Goal: Information Seeking & Learning: Learn about a topic

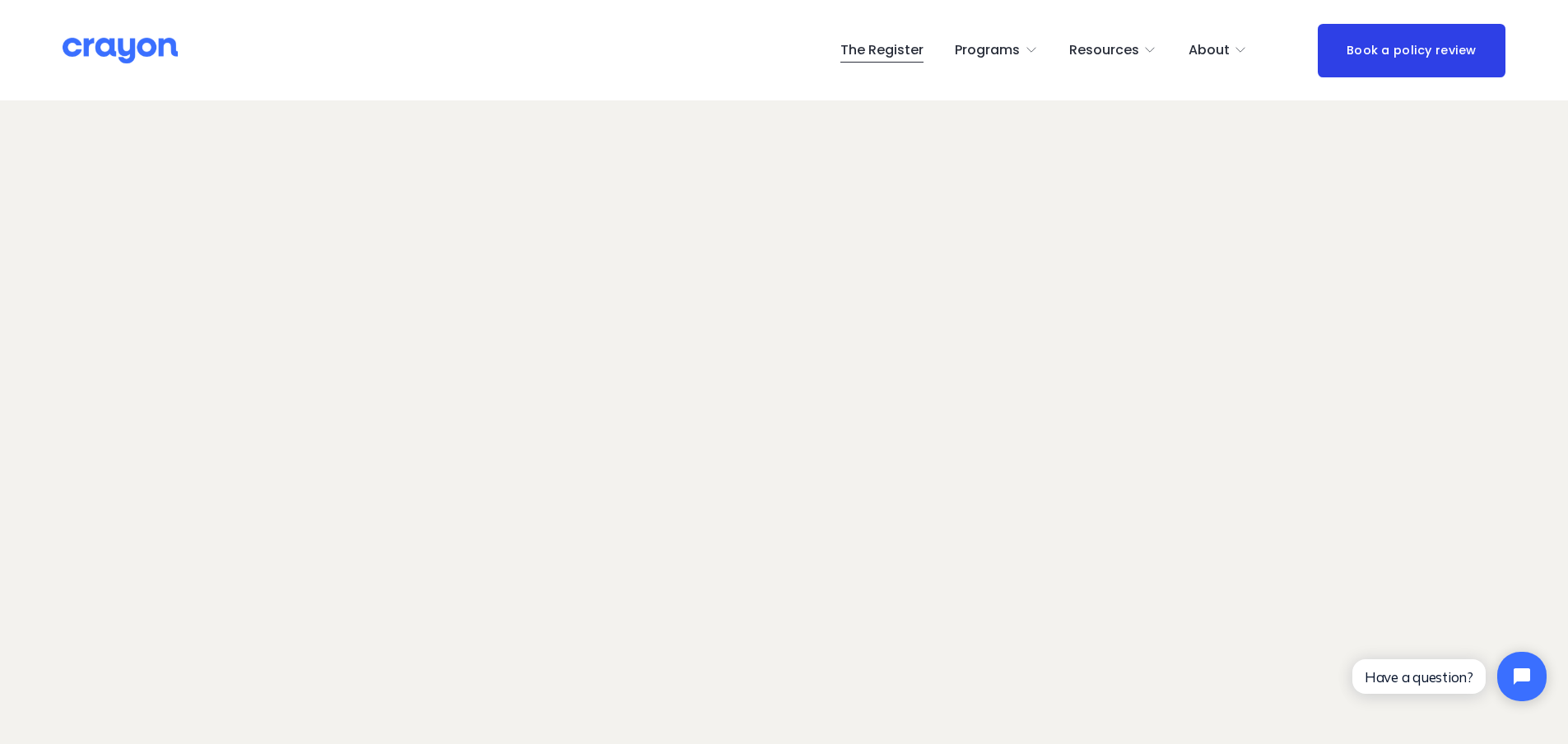
click at [116, 51] on img at bounding box center [120, 50] width 115 height 29
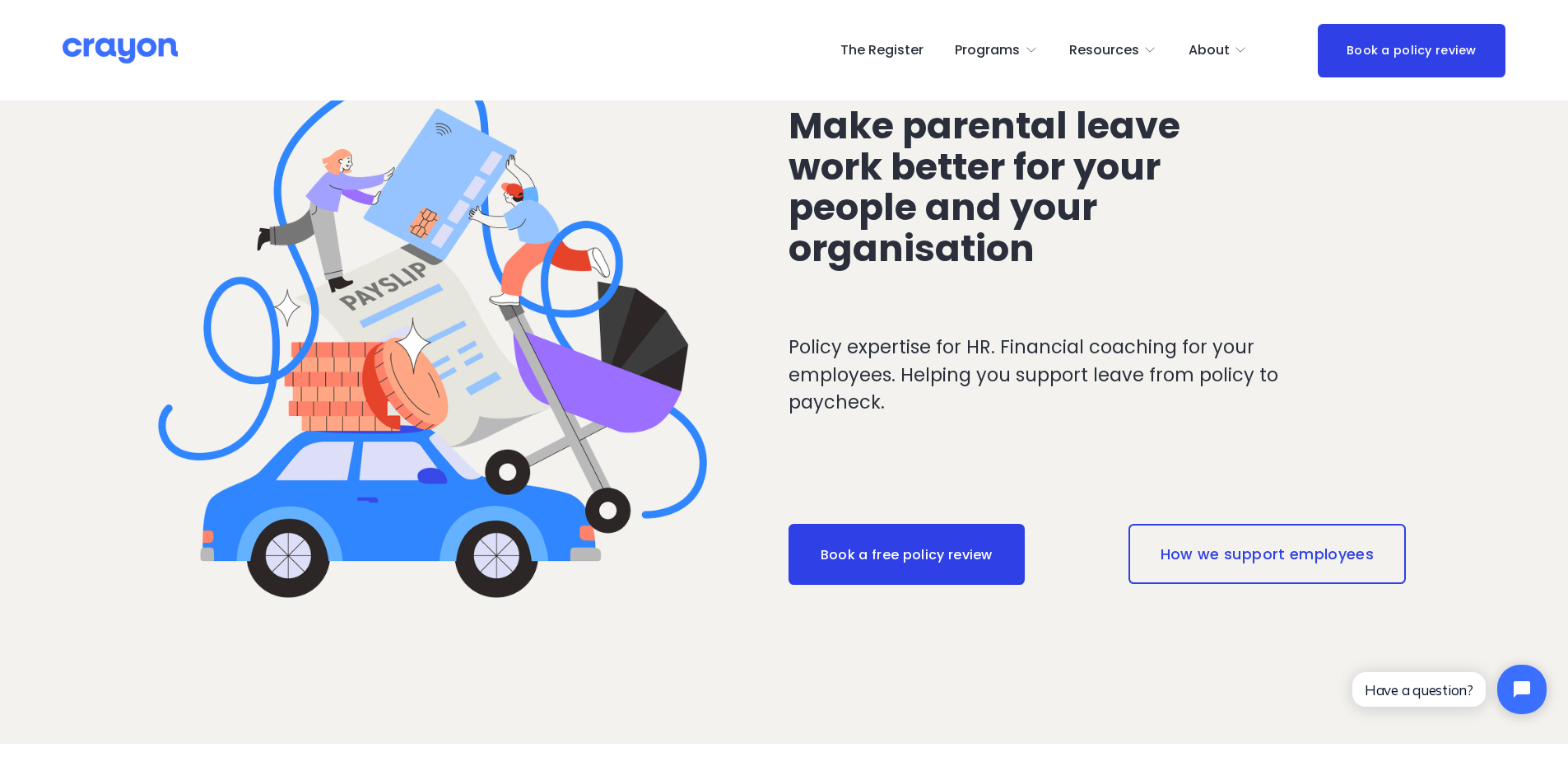
scroll to position [103, 0]
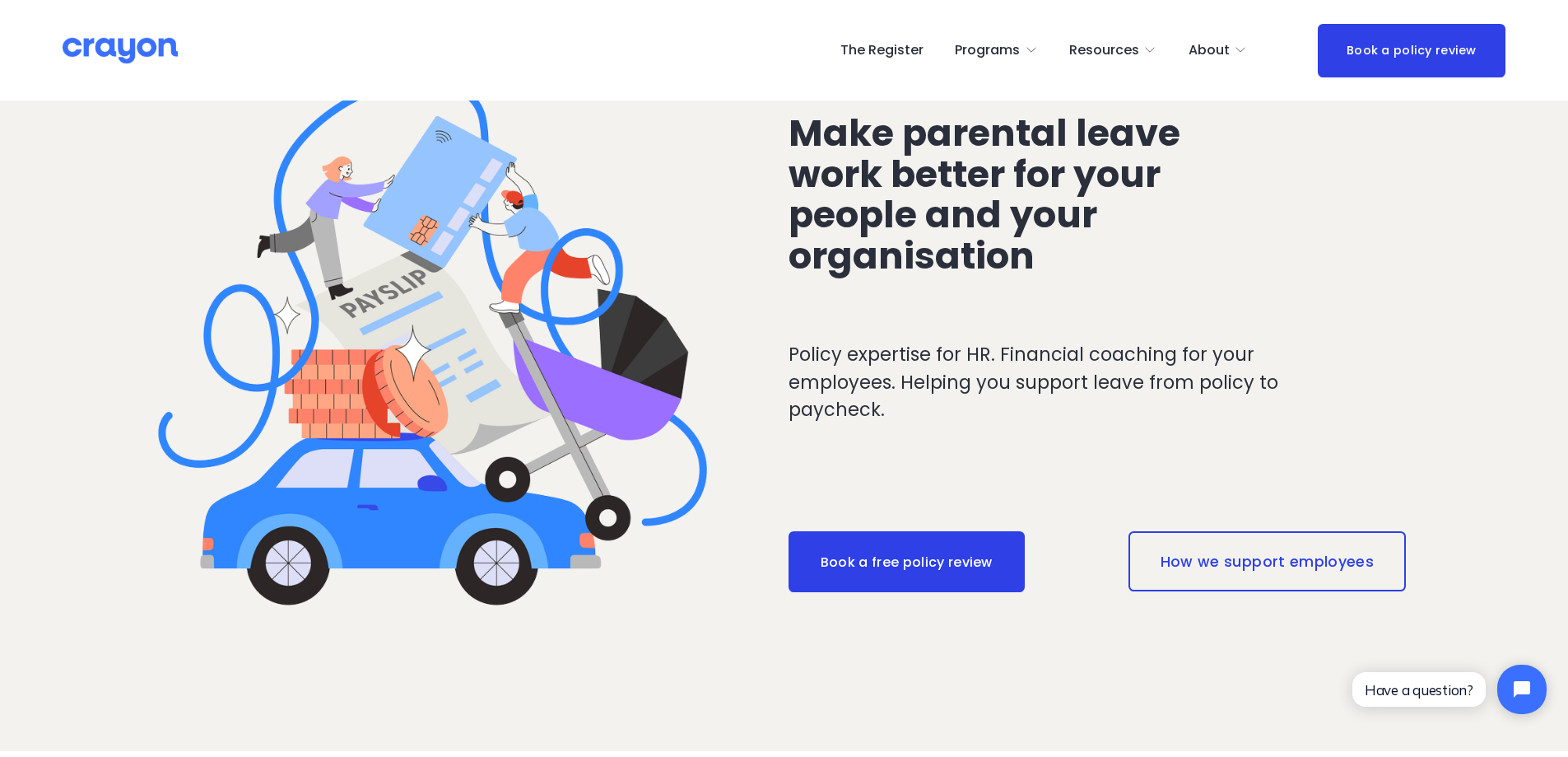
click at [1282, 567] on link "How we support employees" at bounding box center [1267, 561] width 277 height 59
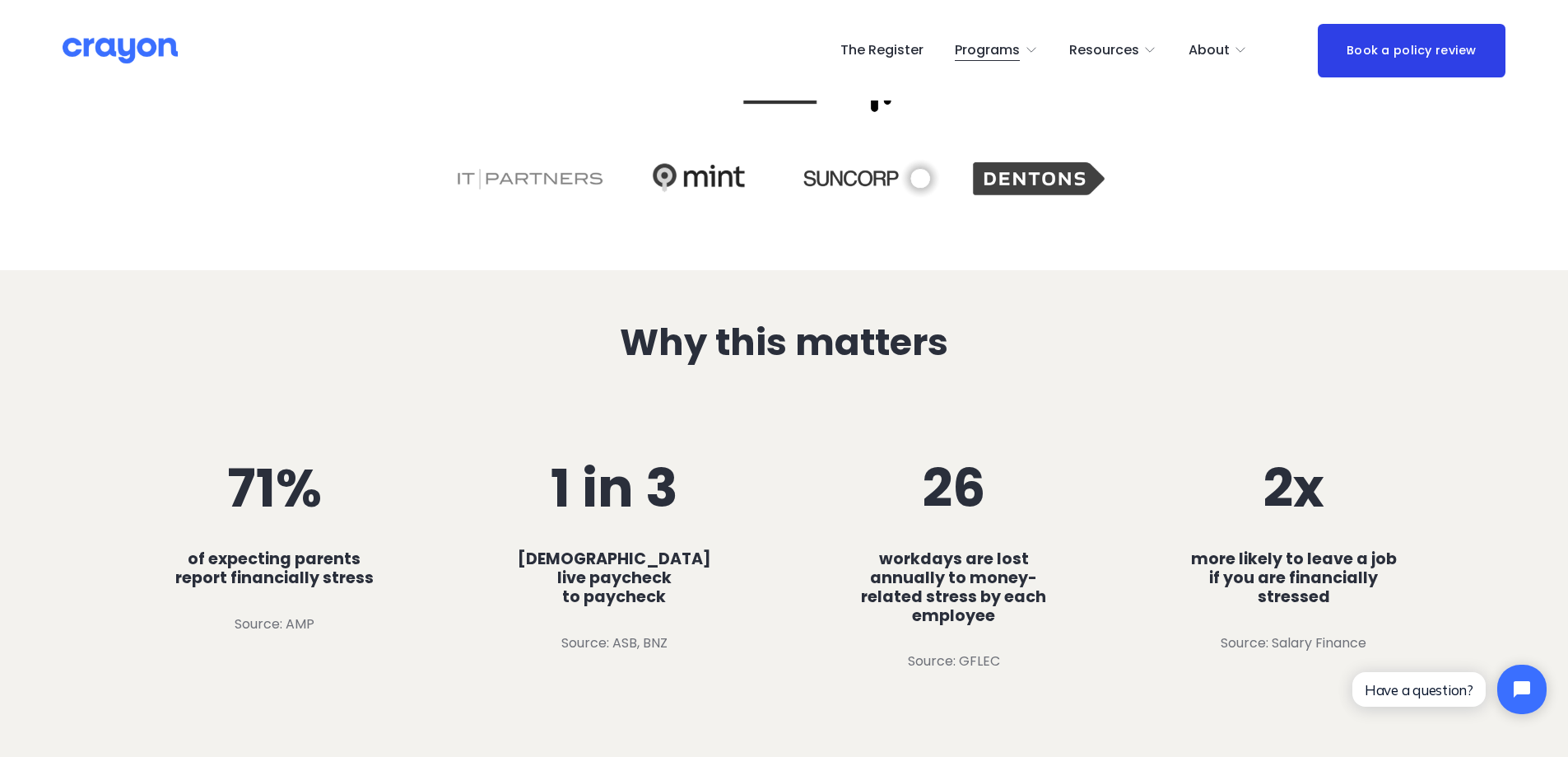
scroll to position [1027, 0]
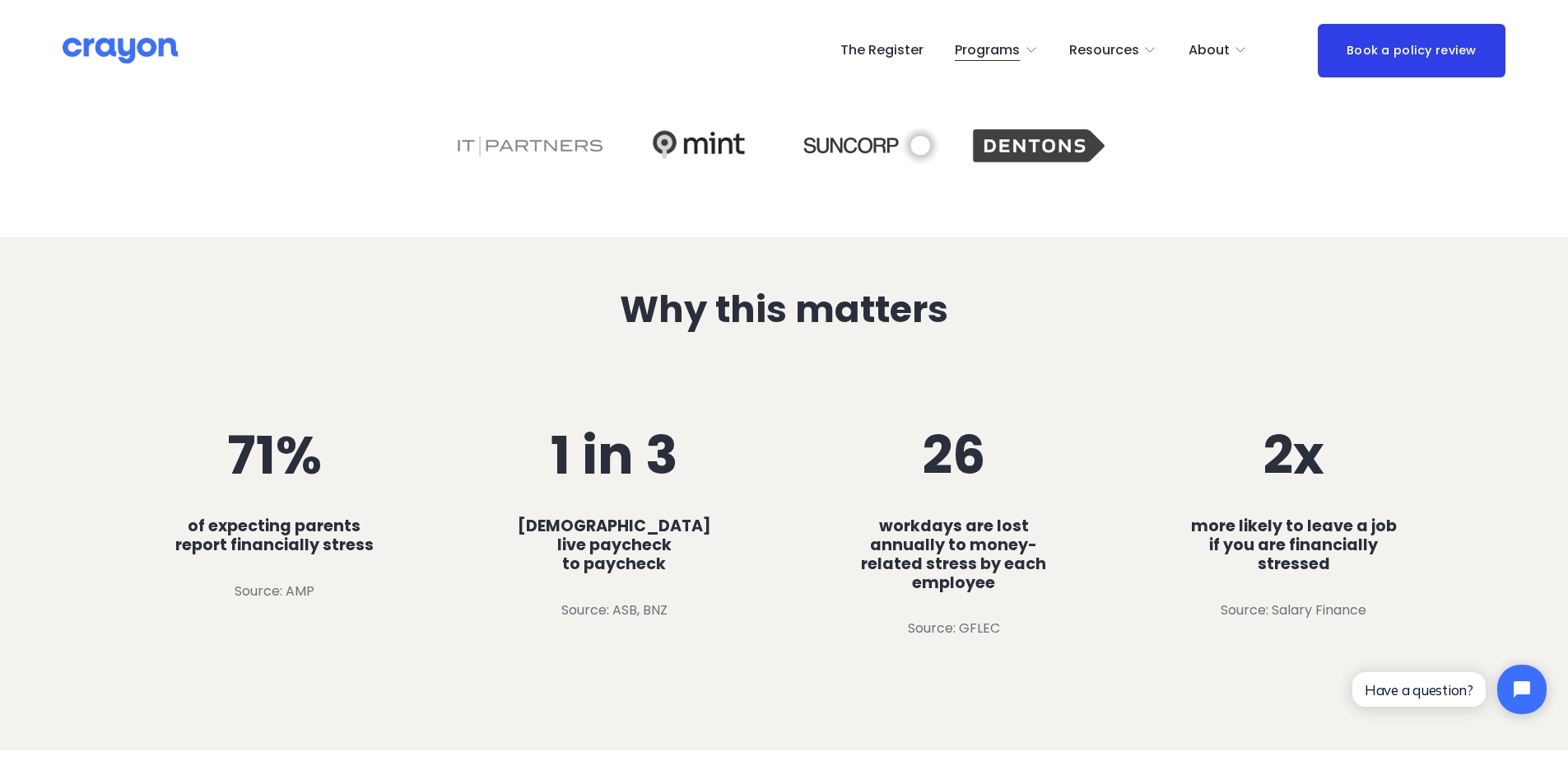
drag, startPoint x: 1492, startPoint y: 399, endPoint x: 1461, endPoint y: 391, distance: 32.0
click at [1490, 397] on div "Why this matters 71% of expecting parents report financially stress Source: AMP…" at bounding box center [784, 494] width 1568 height 410
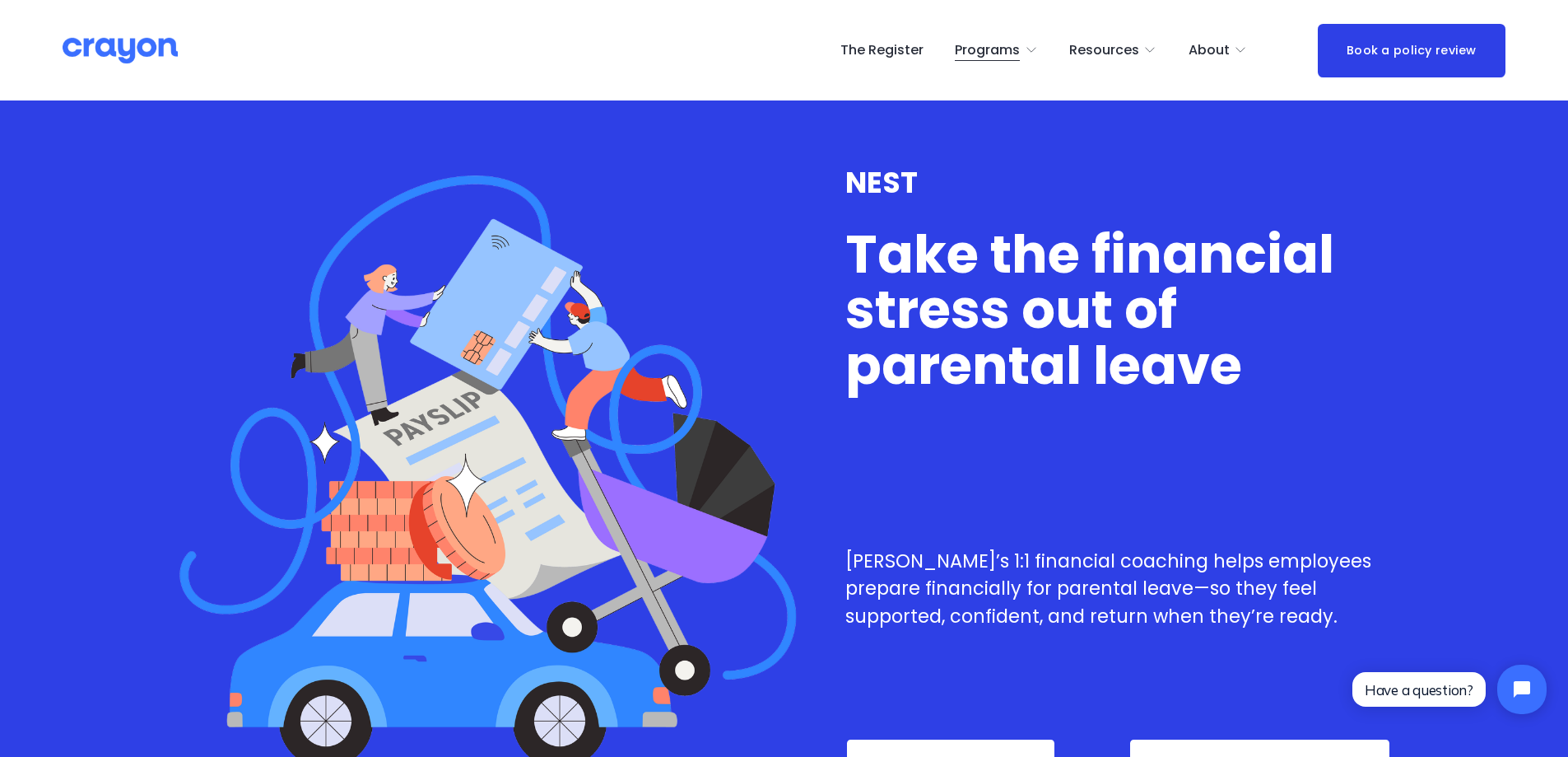
scroll to position [0, 0]
